Goal: Task Accomplishment & Management: Use online tool/utility

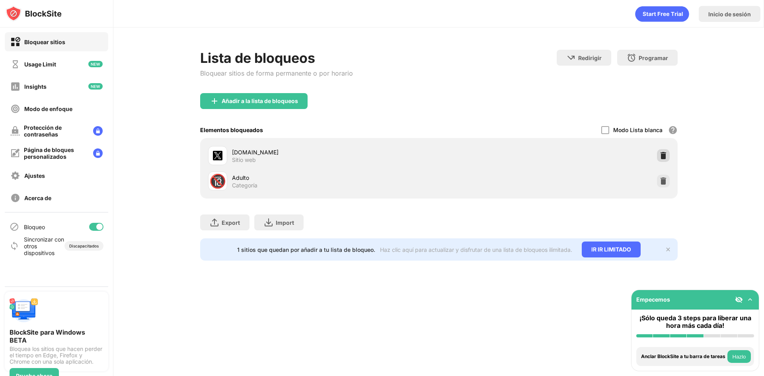
click at [663, 156] on img at bounding box center [664, 156] width 8 height 8
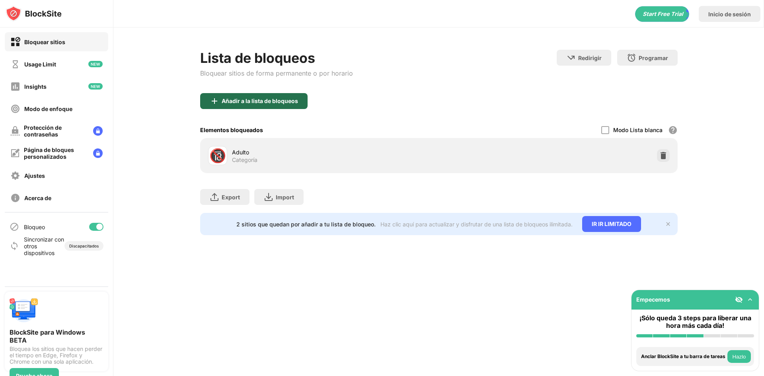
click at [263, 103] on div "Añadir a la lista de bloqueos" at bounding box center [260, 101] width 76 height 6
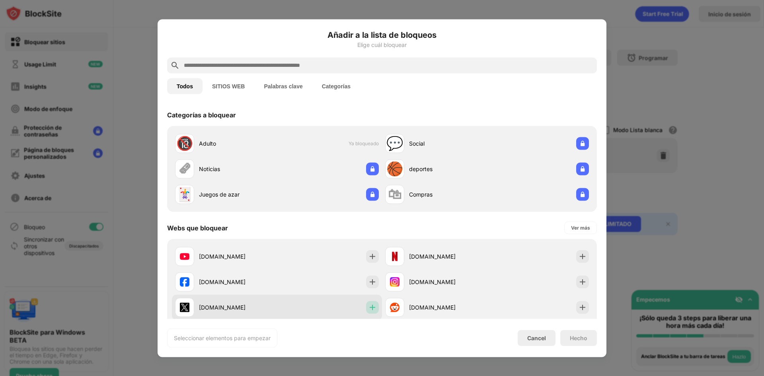
click at [375, 309] on div at bounding box center [372, 307] width 13 height 13
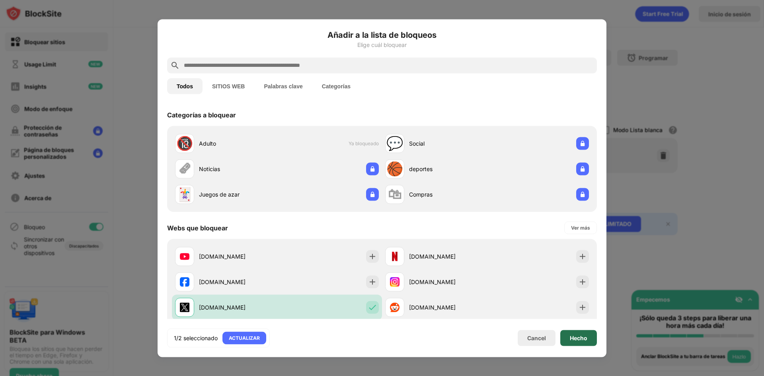
click at [575, 336] on div "Hecho" at bounding box center [579, 338] width 18 height 6
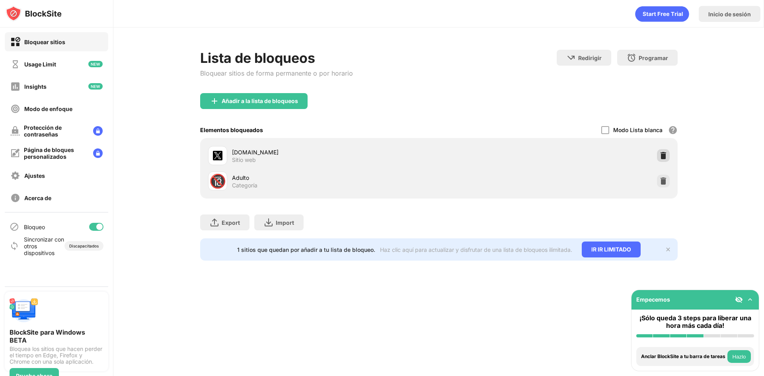
click at [659, 151] on div at bounding box center [663, 155] width 13 height 13
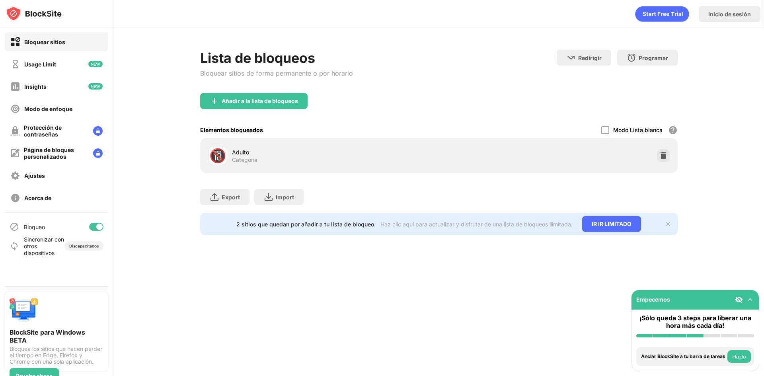
click at [266, 109] on div "Añadir a la lista de bloqueos" at bounding box center [439, 107] width 478 height 29
click at [254, 105] on div "Añadir a la lista de bloqueos" at bounding box center [254, 101] width 108 height 16
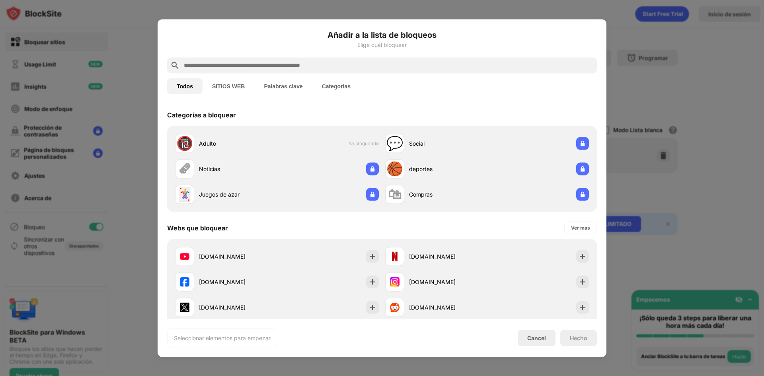
click at [362, 74] on div "Todos SITIOS WEB Palabras clave Categorías" at bounding box center [382, 85] width 430 height 25
click at [362, 69] on input "text" at bounding box center [388, 66] width 411 height 10
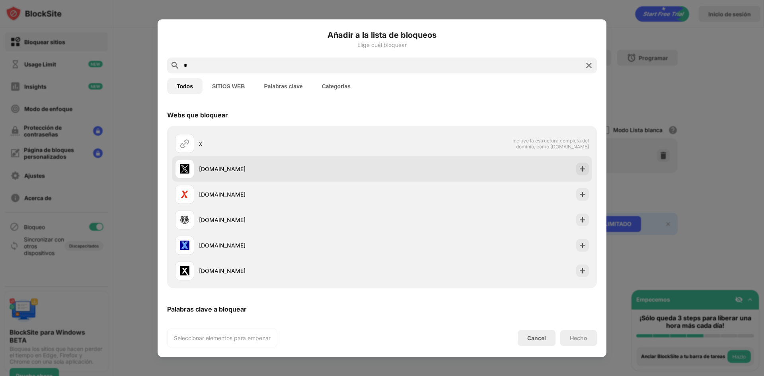
type input "*"
click at [577, 172] on div at bounding box center [583, 168] width 13 height 13
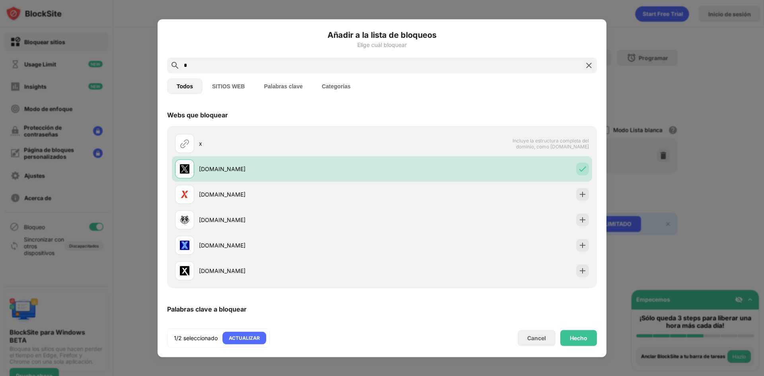
click at [585, 344] on div "Hecho" at bounding box center [579, 338] width 37 height 16
